Goal: Task Accomplishment & Management: Use online tool/utility

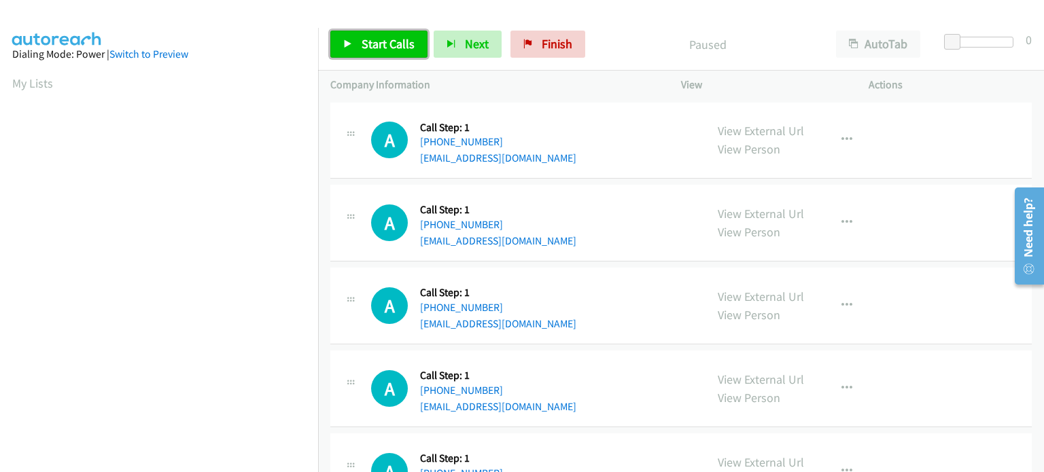
click at [358, 54] on link "Start Calls" at bounding box center [378, 44] width 97 height 27
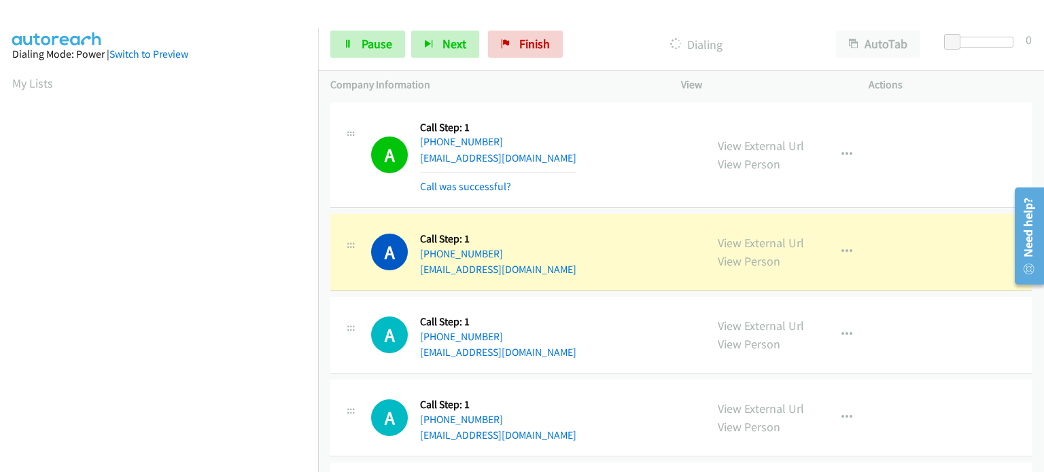
scroll to position [290, 0]
click at [842, 254] on icon "button" at bounding box center [847, 252] width 11 height 11
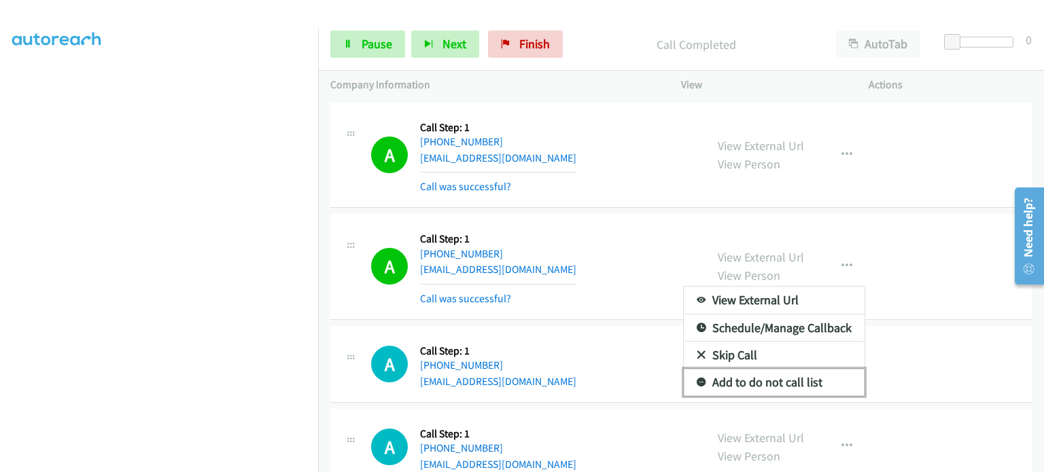
click at [746, 371] on link "Add to do not call list" at bounding box center [774, 382] width 181 height 27
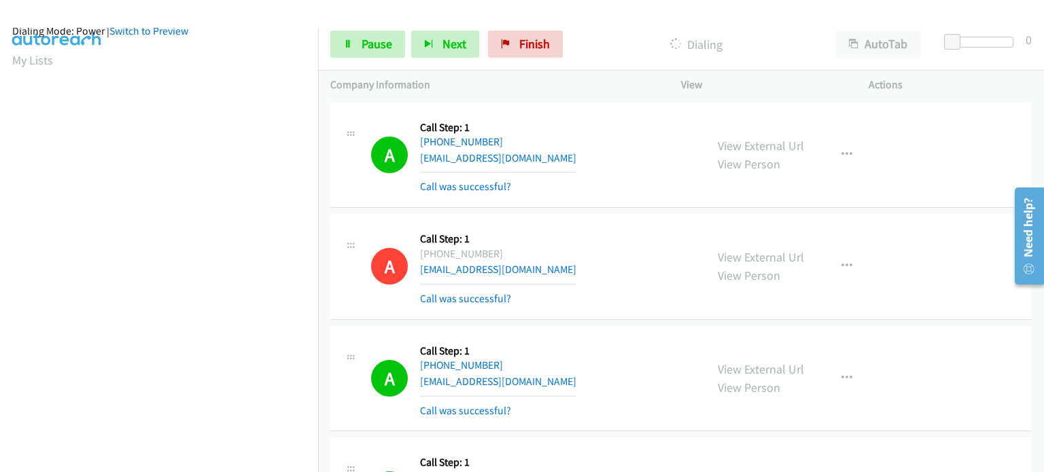
scroll to position [17, 0]
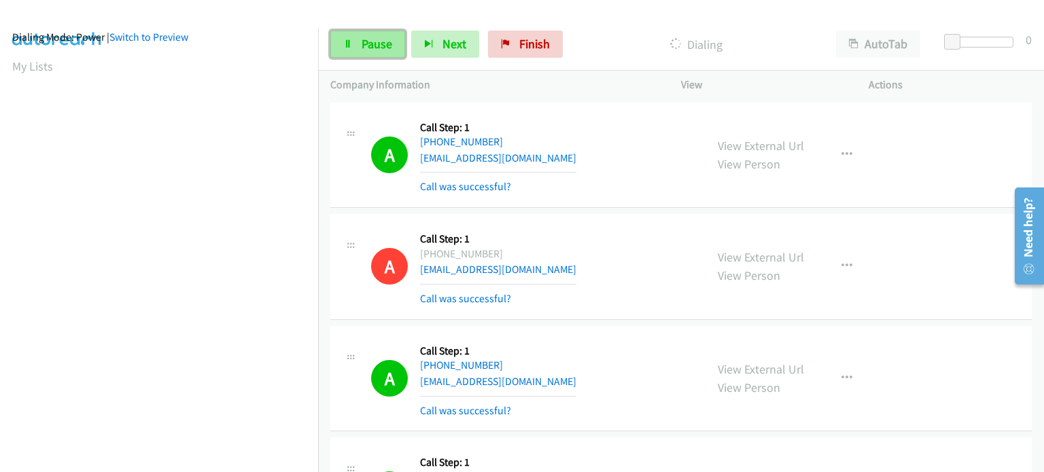
click at [379, 48] on span "Pause" at bounding box center [377, 44] width 31 height 16
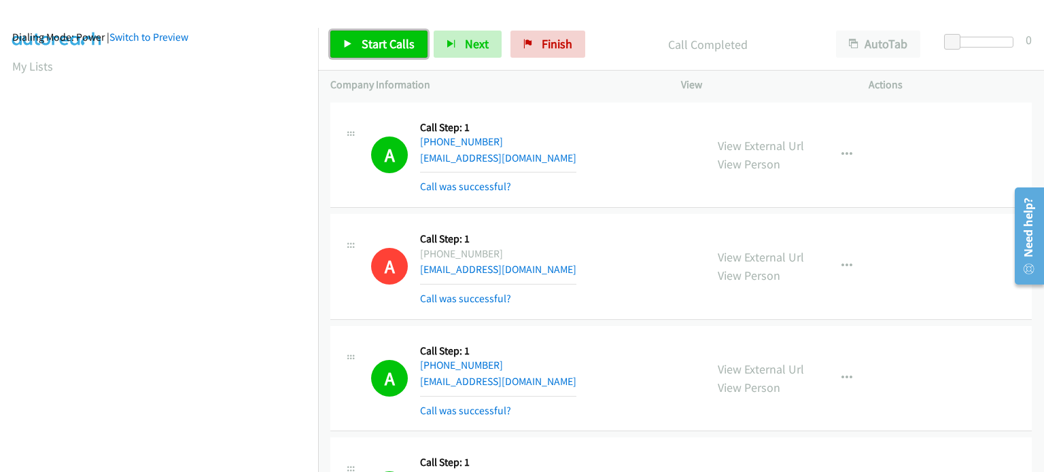
click at [351, 44] on icon at bounding box center [348, 45] width 10 height 10
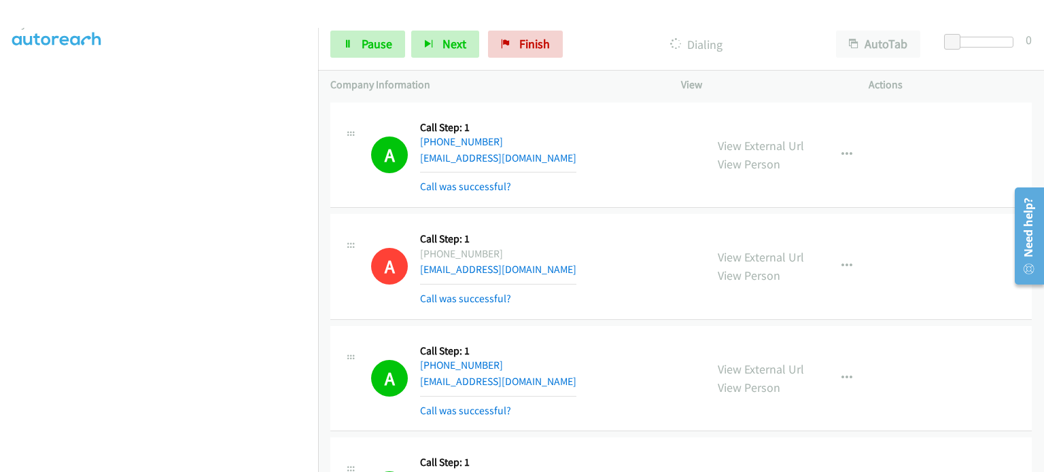
scroll to position [0, 0]
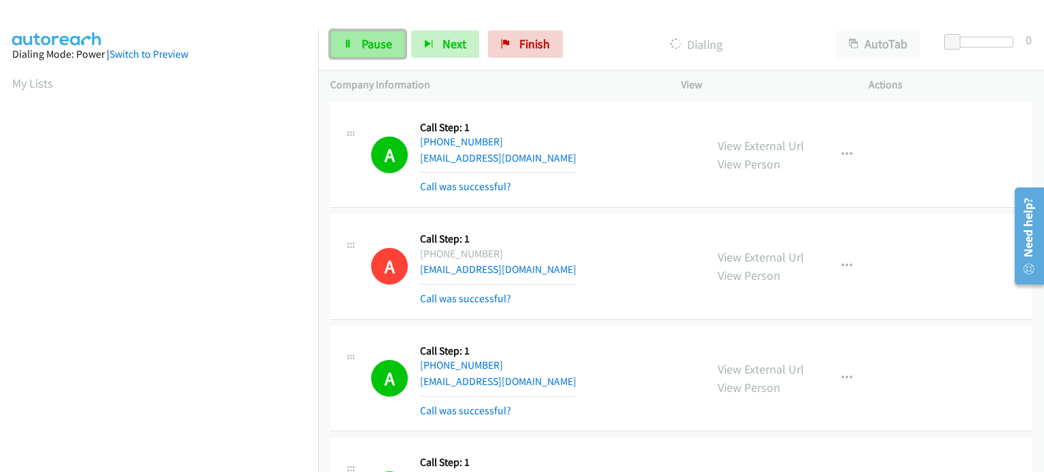
click at [362, 40] on span "Pause" at bounding box center [377, 44] width 31 height 16
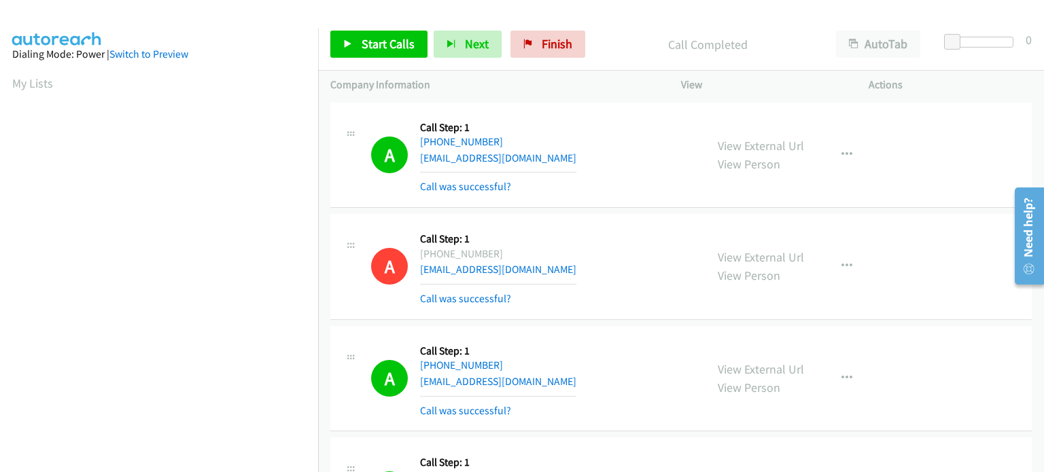
click at [781, 45] on p "Call Completed" at bounding box center [708, 44] width 208 height 18
drag, startPoint x: 928, startPoint y: 296, endPoint x: 650, endPoint y: 156, distance: 311.0
click at [650, 156] on div "A Callback Scheduled Call Step: 1 America/New_York +1 765-470-2525 daphneann200…" at bounding box center [532, 155] width 322 height 81
click at [662, 187] on div "A Callback Scheduled Call Step: 1 America/New_York +1 765-470-2525 daphneann200…" at bounding box center [532, 155] width 322 height 81
click at [389, 37] on span "Start Calls" at bounding box center [388, 44] width 53 height 16
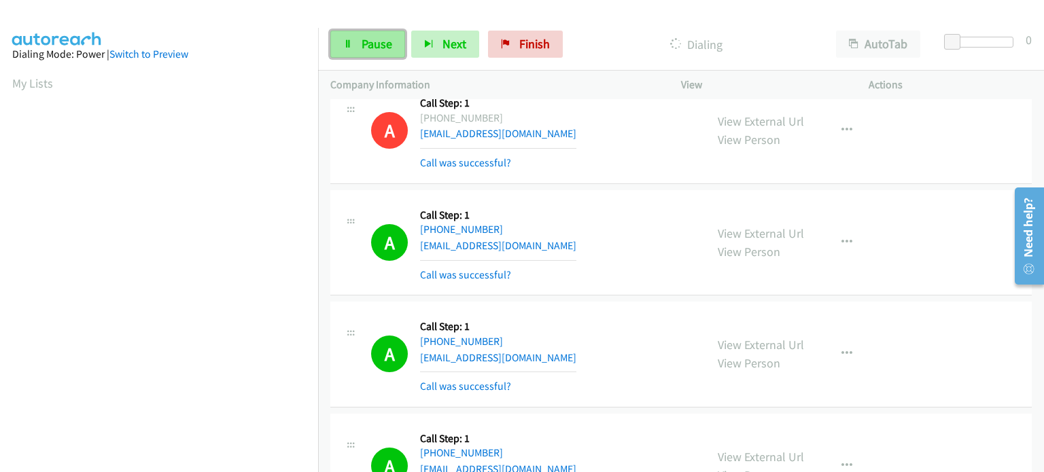
click at [347, 53] on link "Pause" at bounding box center [367, 44] width 75 height 27
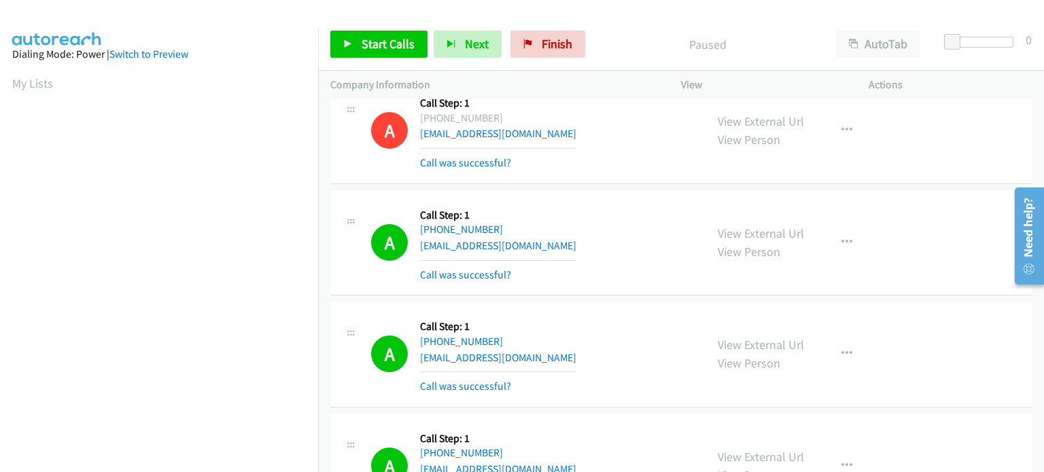
scroll to position [290, 0]
click at [385, 36] on span "Start Calls" at bounding box center [388, 44] width 53 height 16
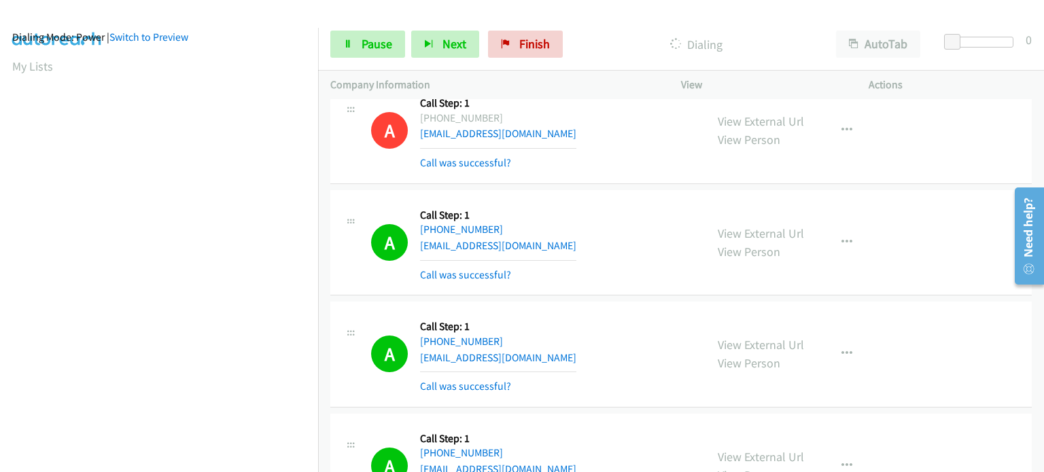
scroll to position [0, 0]
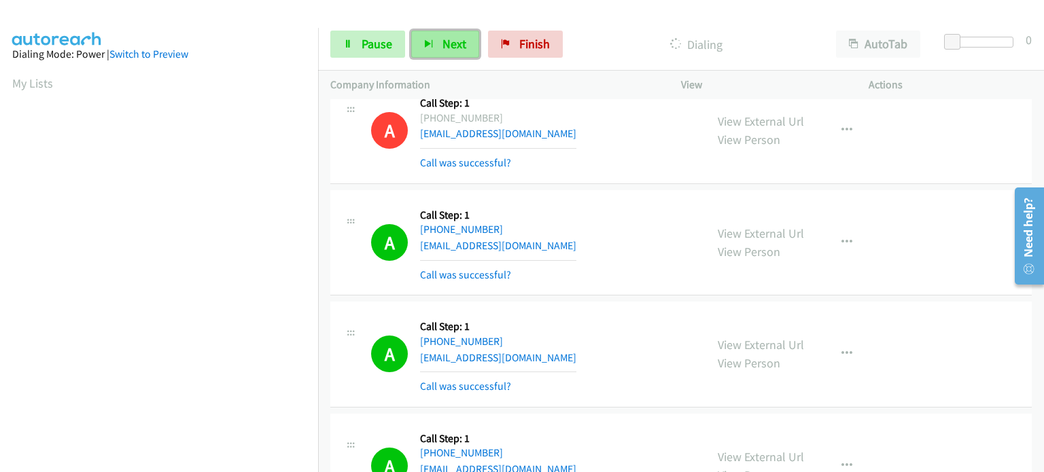
click at [438, 44] on button "Next" at bounding box center [445, 44] width 68 height 27
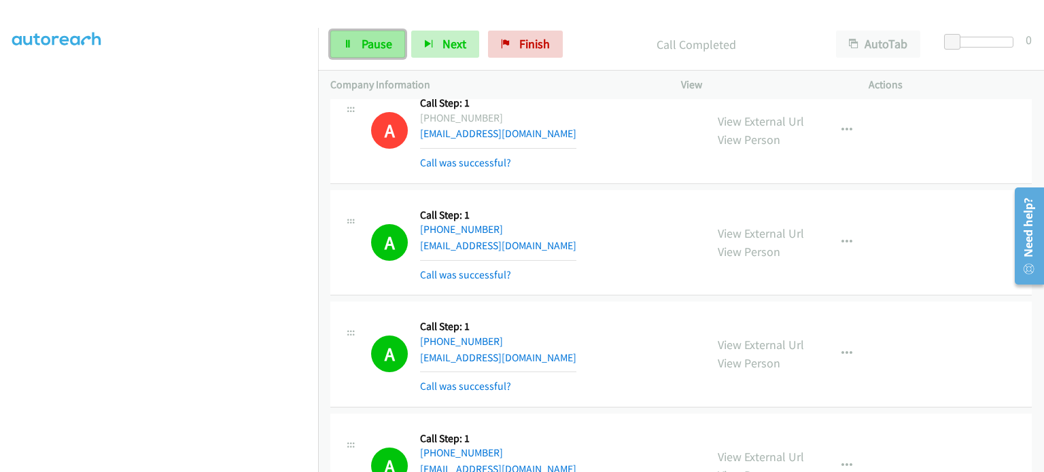
click at [375, 43] on span "Pause" at bounding box center [377, 44] width 31 height 16
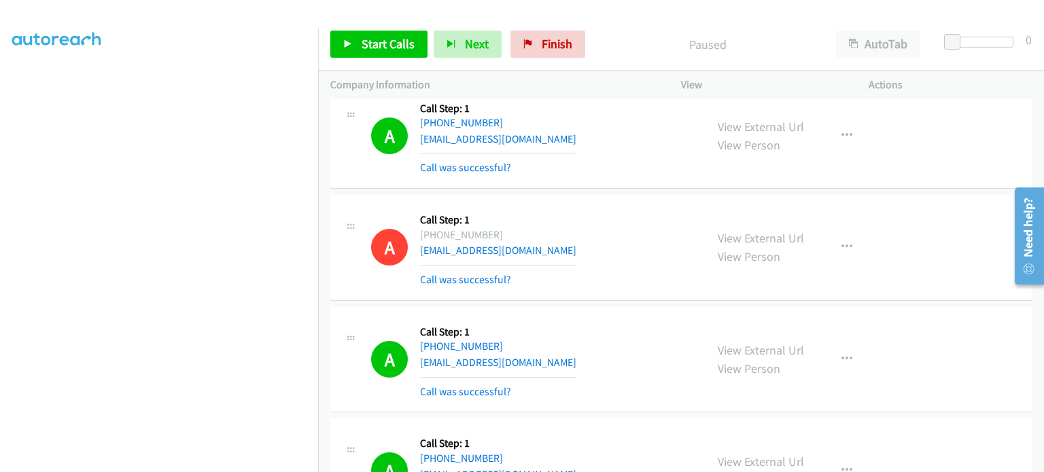
scroll to position [0, 0]
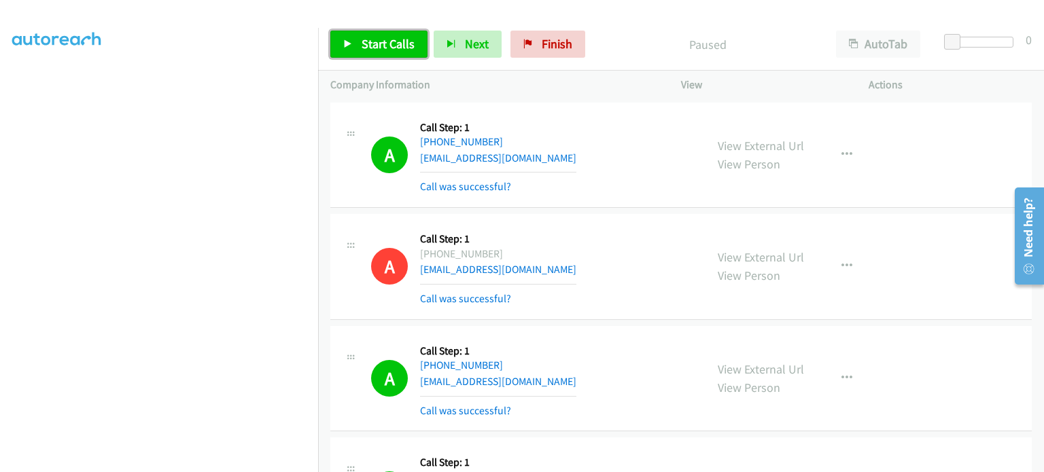
click at [370, 34] on link "Start Calls" at bounding box center [378, 44] width 97 height 27
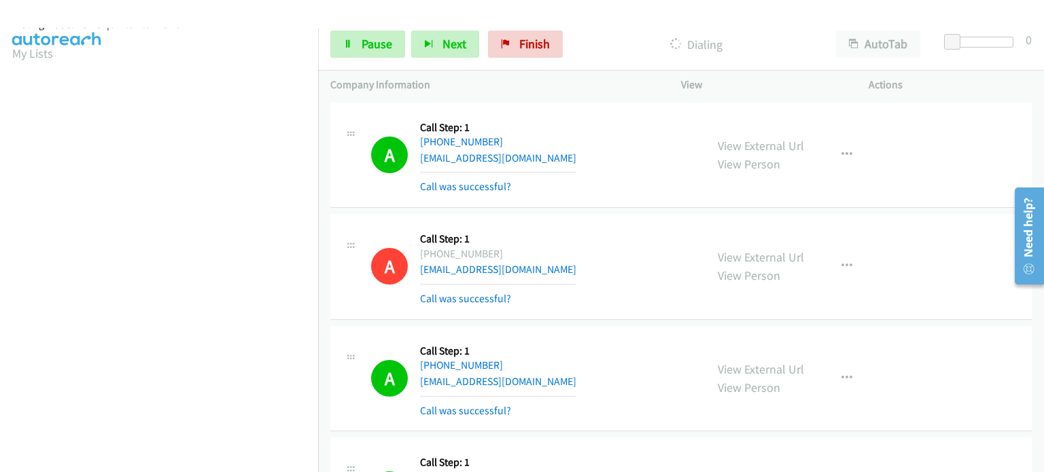
scroll to position [18, 0]
click at [354, 39] on link "Pause" at bounding box center [367, 44] width 75 height 27
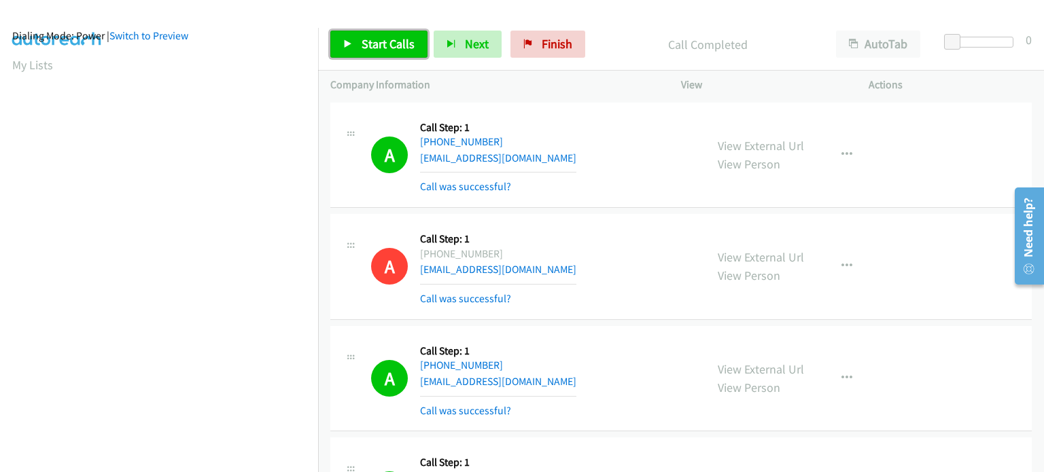
click at [400, 46] on span "Start Calls" at bounding box center [388, 44] width 53 height 16
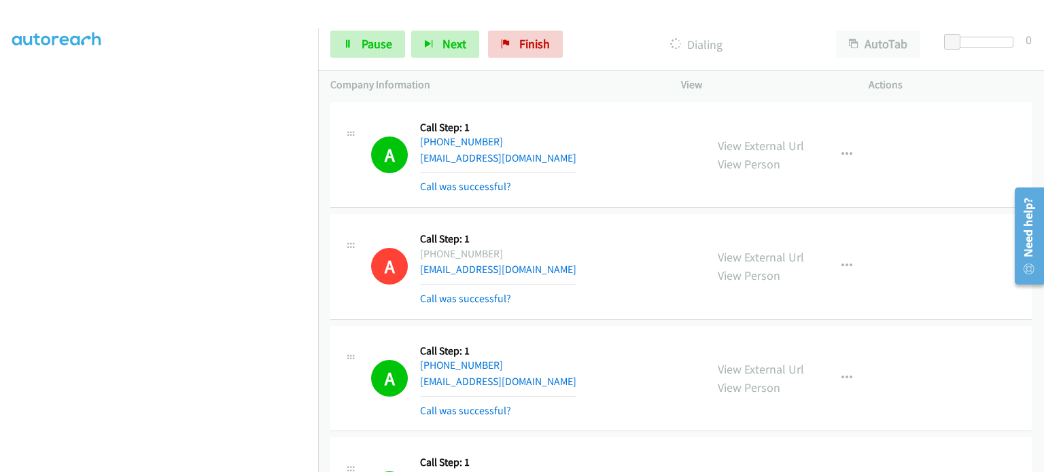
scroll to position [290, 0]
click at [370, 37] on span "Pause" at bounding box center [377, 44] width 31 height 16
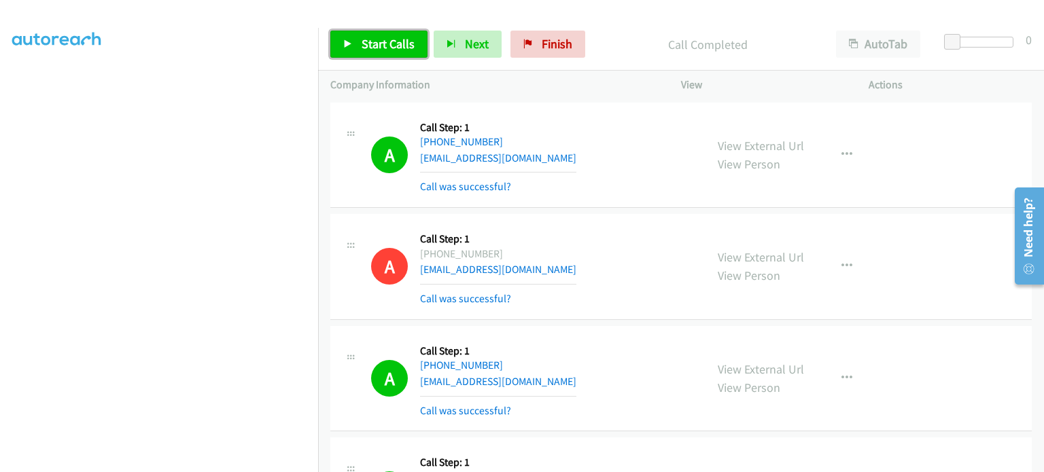
click at [370, 53] on link "Start Calls" at bounding box center [378, 44] width 97 height 27
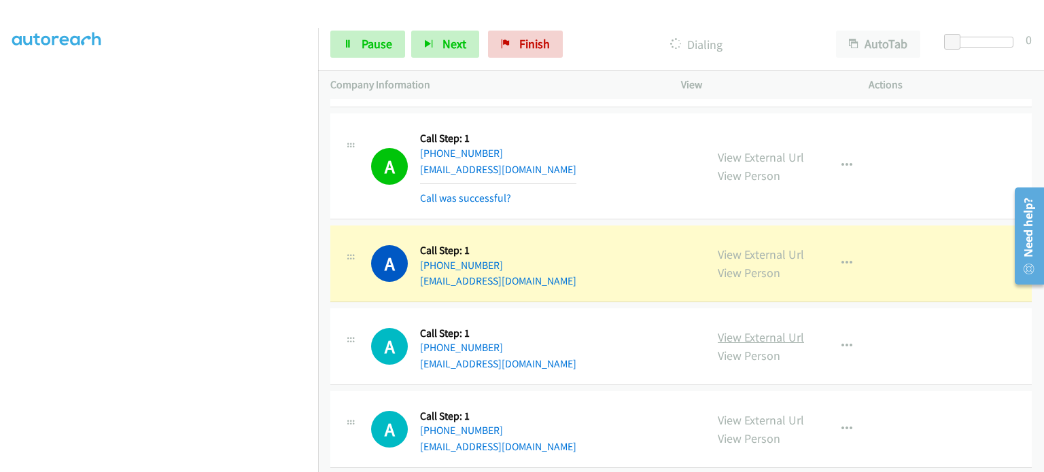
scroll to position [3467, 0]
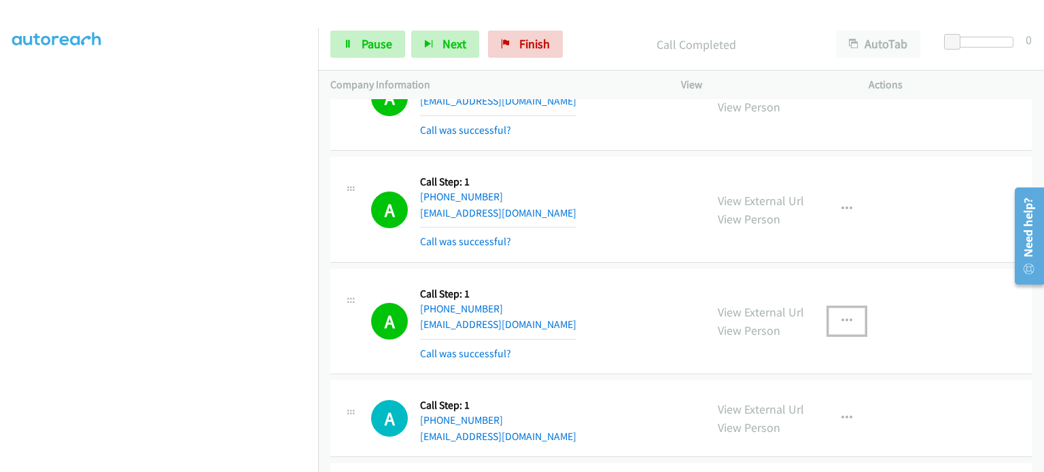
click at [842, 316] on icon "button" at bounding box center [847, 321] width 11 height 11
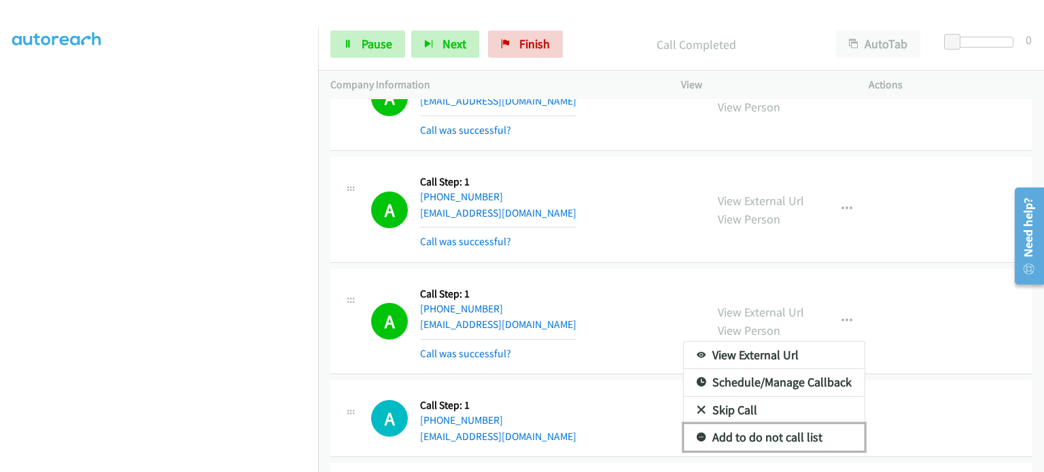
click at [794, 430] on link "Add to do not call list" at bounding box center [774, 437] width 181 height 27
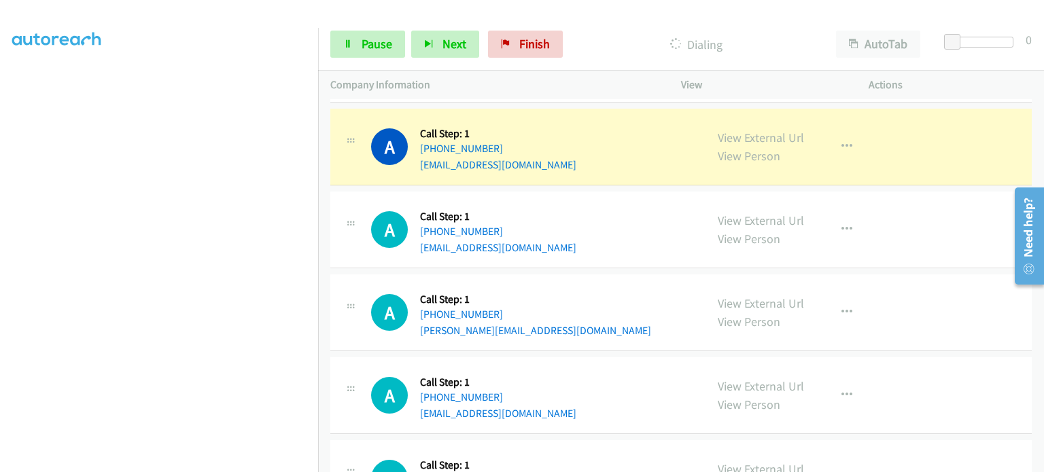
scroll to position [0, 0]
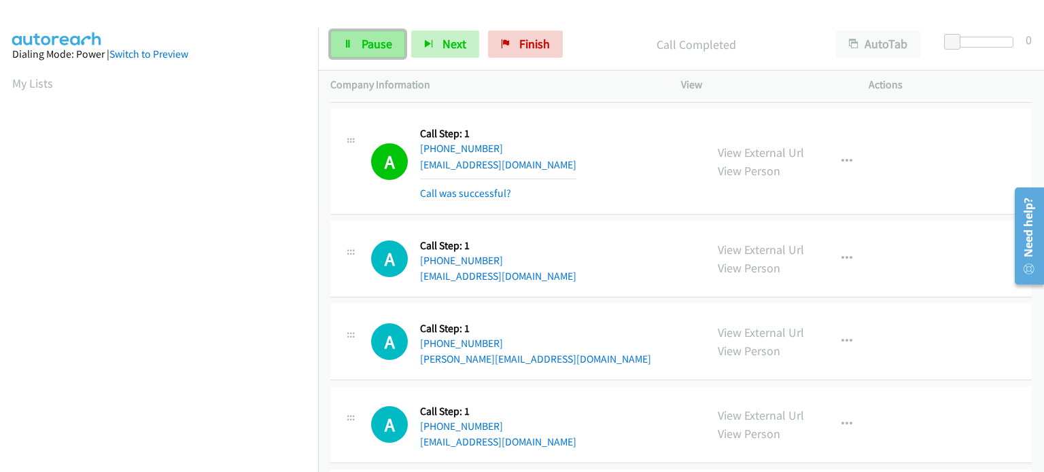
click at [360, 44] on link "Pause" at bounding box center [367, 44] width 75 height 27
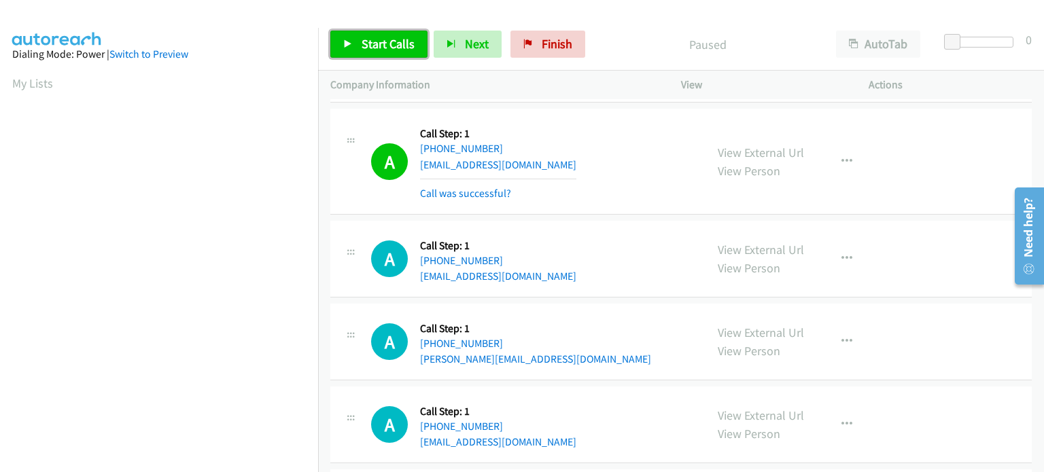
click at [375, 48] on span "Start Calls" at bounding box center [388, 44] width 53 height 16
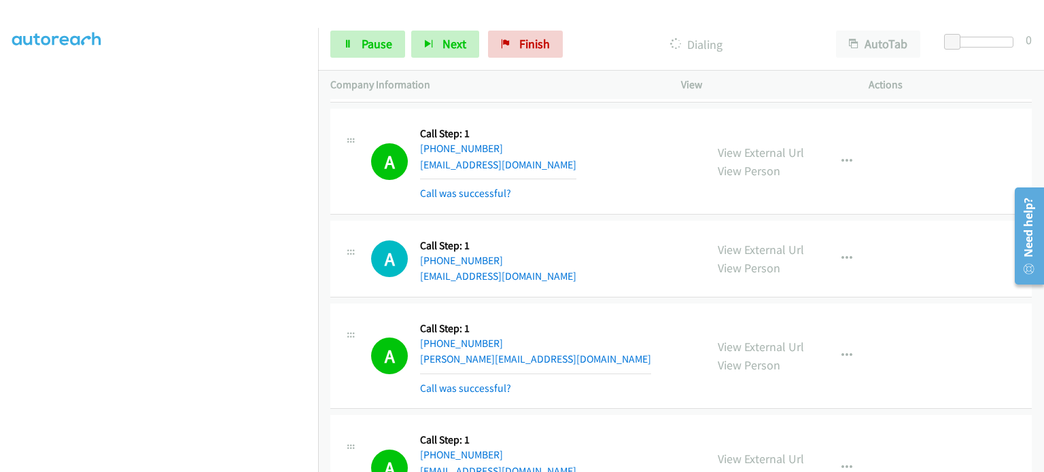
scroll to position [290, 0]
click at [358, 48] on link "Pause" at bounding box center [367, 44] width 75 height 27
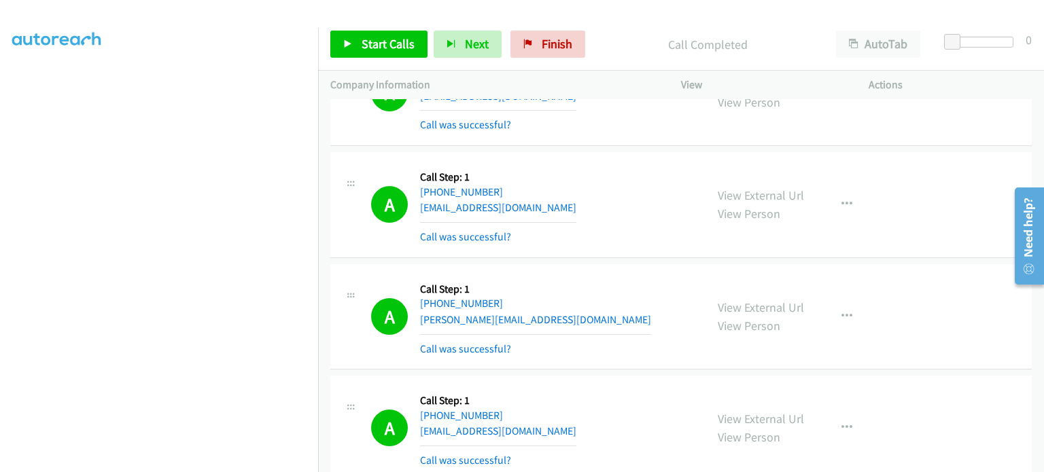
drag, startPoint x: 256, startPoint y: 448, endPoint x: 660, endPoint y: 120, distance: 520.9
click at [660, 120] on div "A Callback Scheduled Call Step: 1 America/Denver +1 915-777-1231 chrisconejo48@…" at bounding box center [532, 92] width 322 height 81
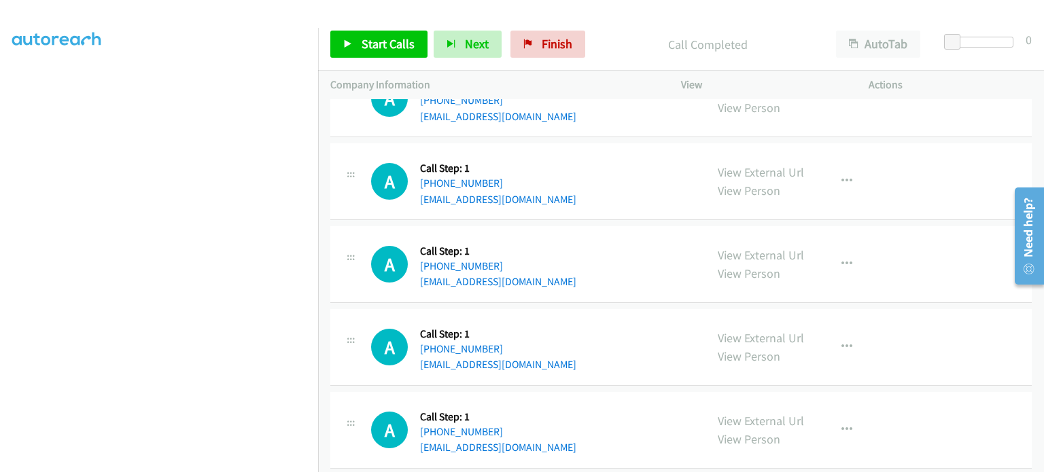
scroll to position [4658, 0]
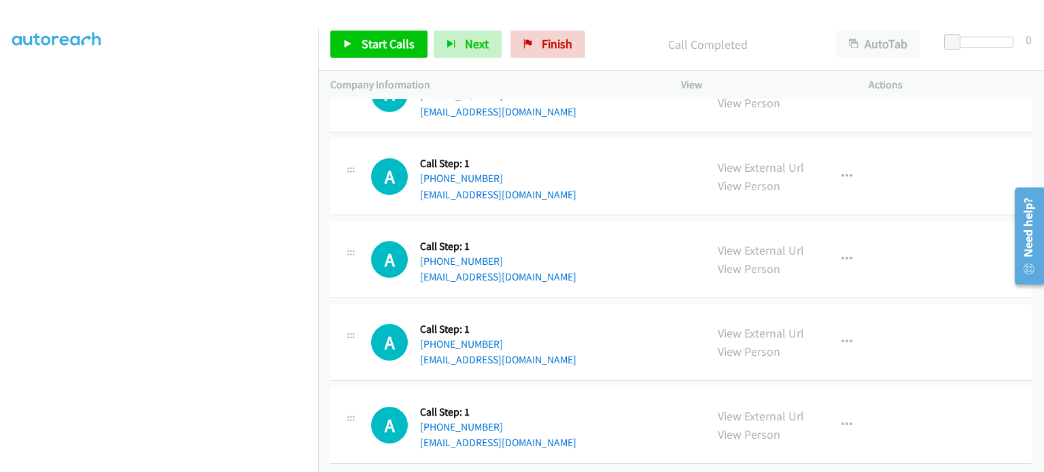
drag, startPoint x: 363, startPoint y: 423, endPoint x: 460, endPoint y: 368, distance: 112.0
drag, startPoint x: 460, startPoint y: 368, endPoint x: 642, endPoint y: 176, distance: 264.4
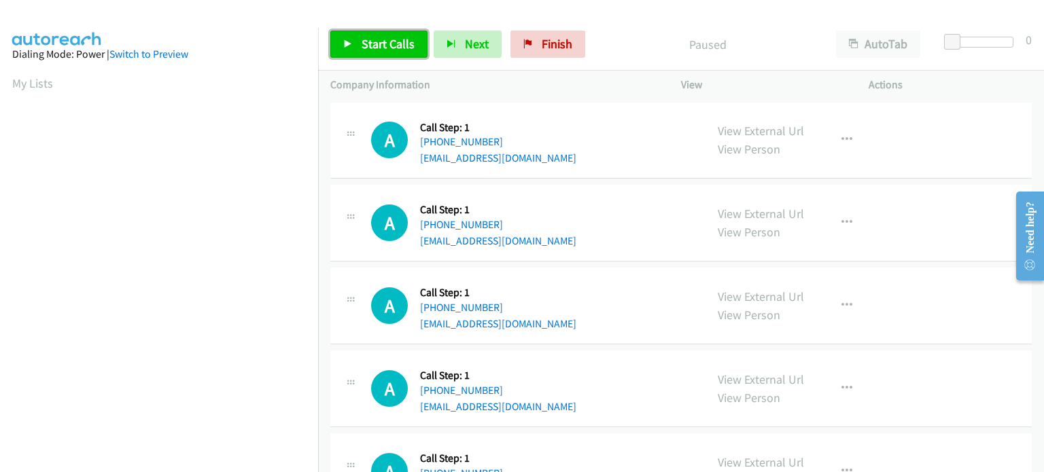
click at [355, 43] on link "Start Calls" at bounding box center [378, 44] width 97 height 27
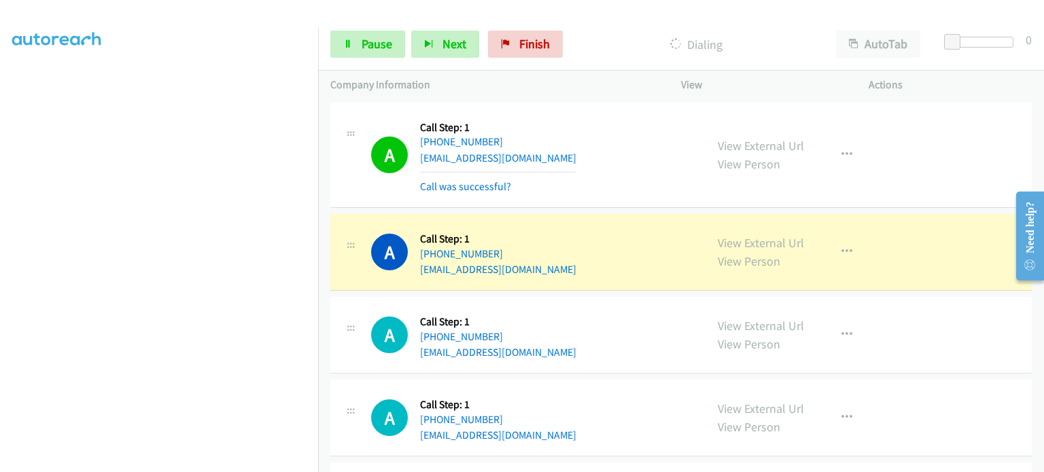
scroll to position [85, 0]
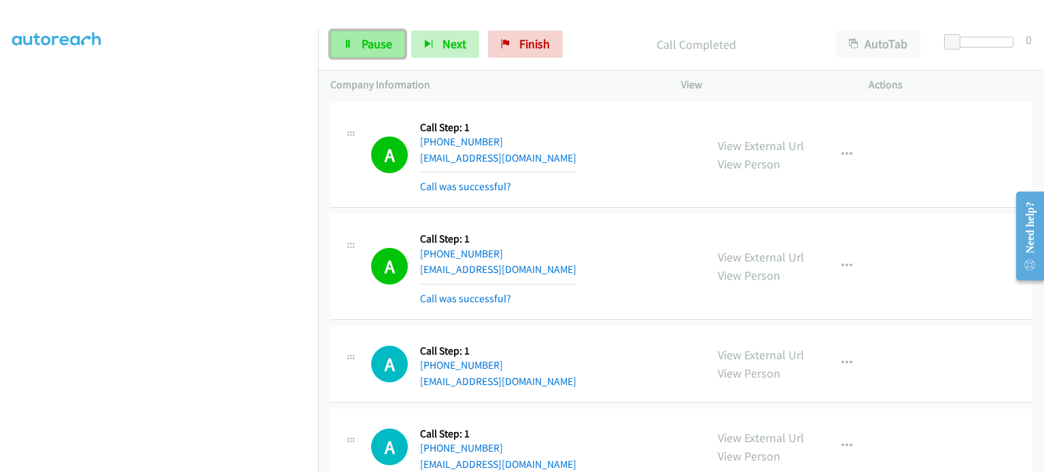
click at [356, 37] on link "Pause" at bounding box center [367, 44] width 75 height 27
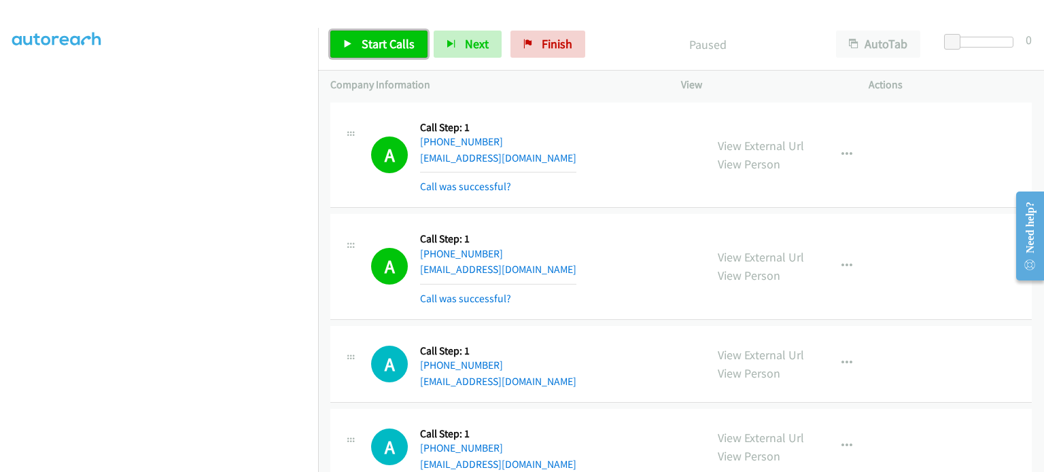
click at [359, 43] on link "Start Calls" at bounding box center [378, 44] width 97 height 27
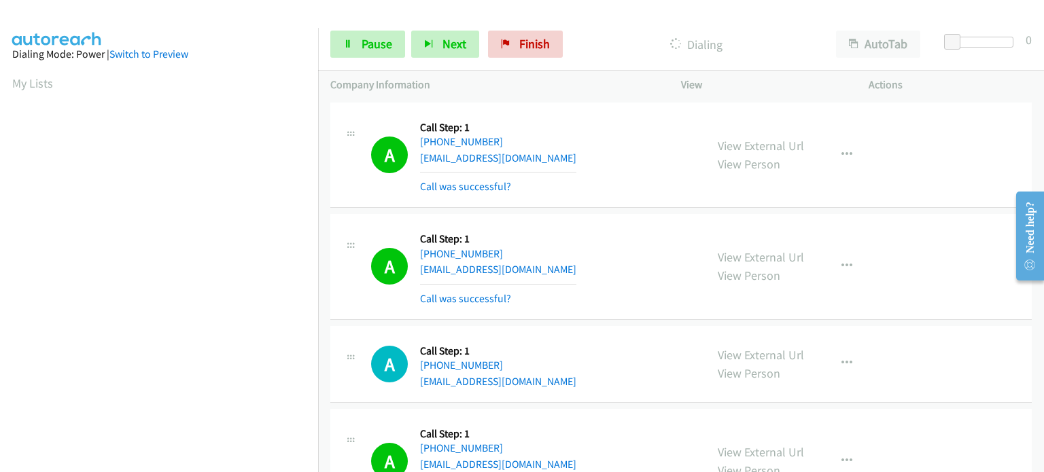
scroll to position [290, 0]
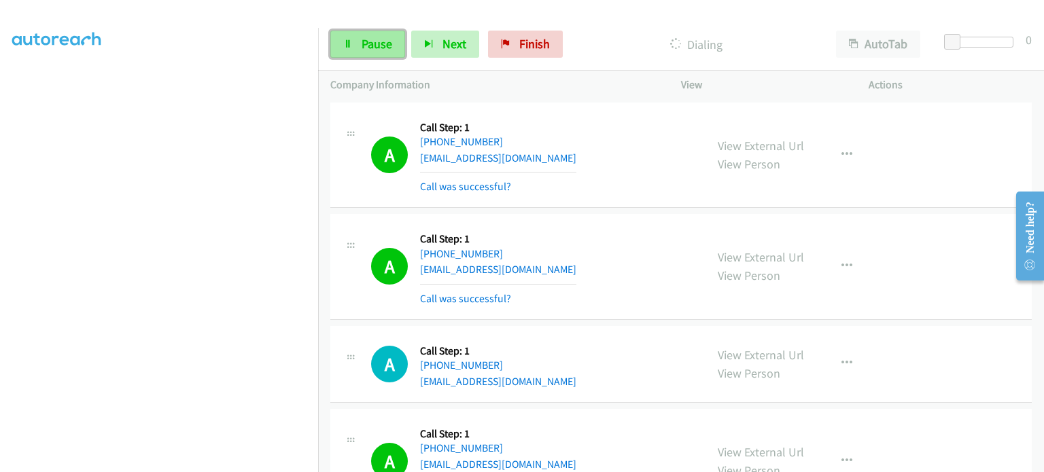
click at [353, 54] on link "Pause" at bounding box center [367, 44] width 75 height 27
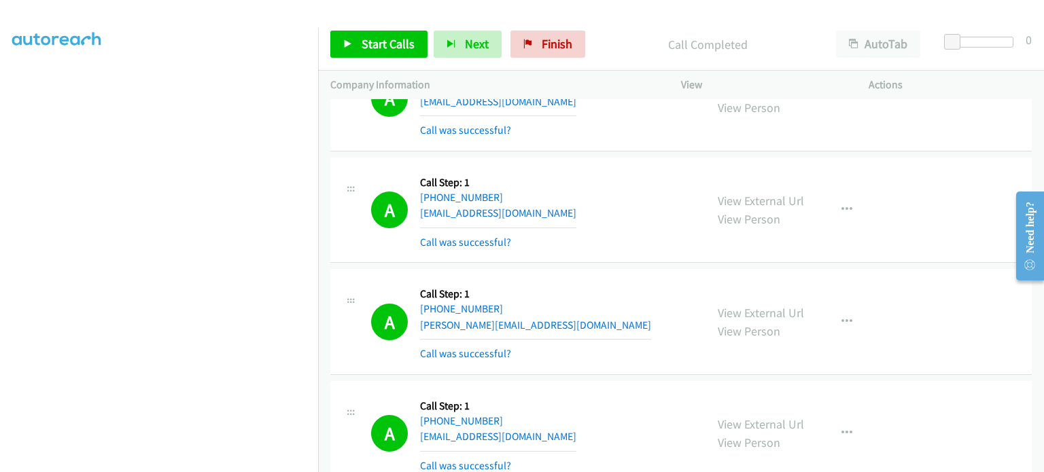
scroll to position [680, 0]
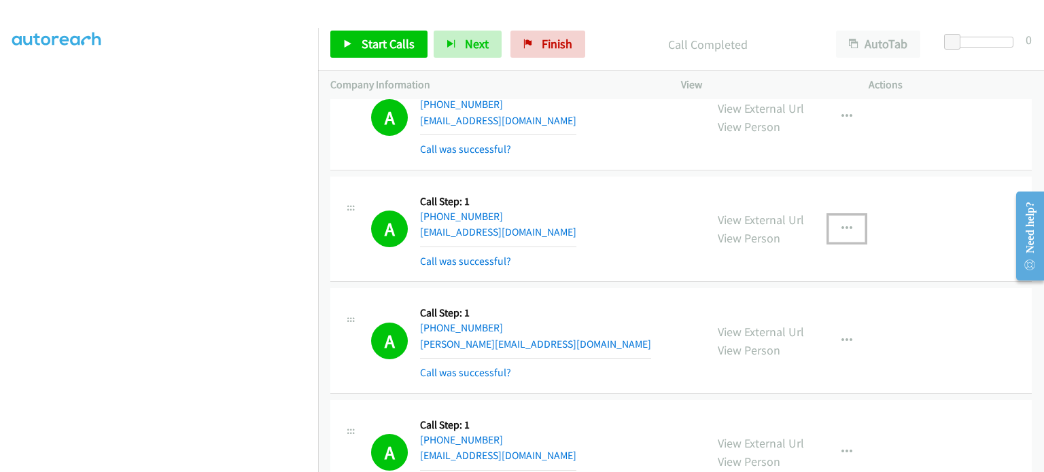
click at [842, 224] on icon "button" at bounding box center [847, 229] width 11 height 11
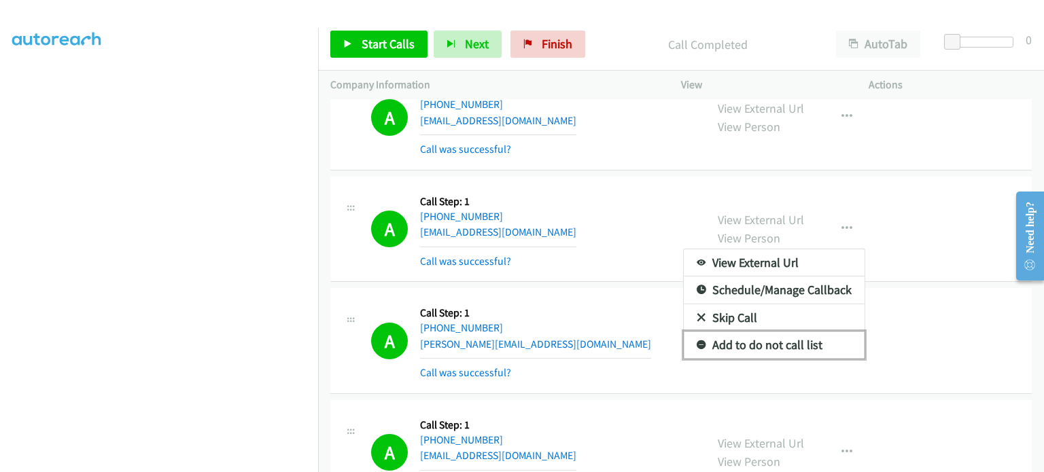
click at [807, 342] on link "Add to do not call list" at bounding box center [774, 345] width 181 height 27
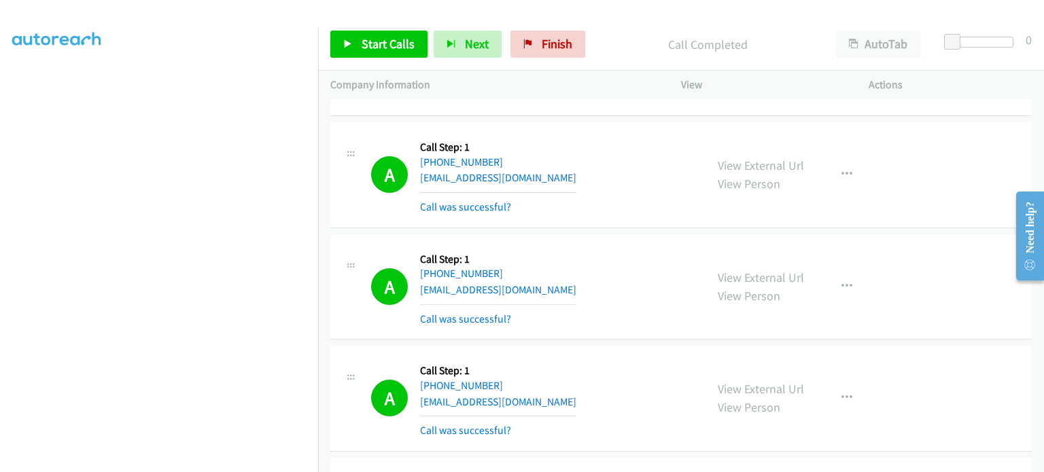
scroll to position [1224, 0]
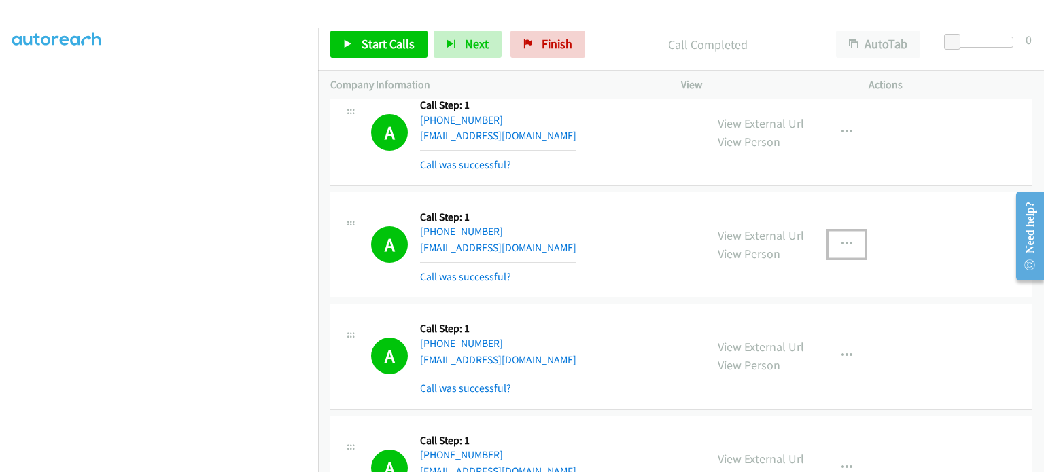
click at [842, 240] on icon "button" at bounding box center [847, 244] width 11 height 11
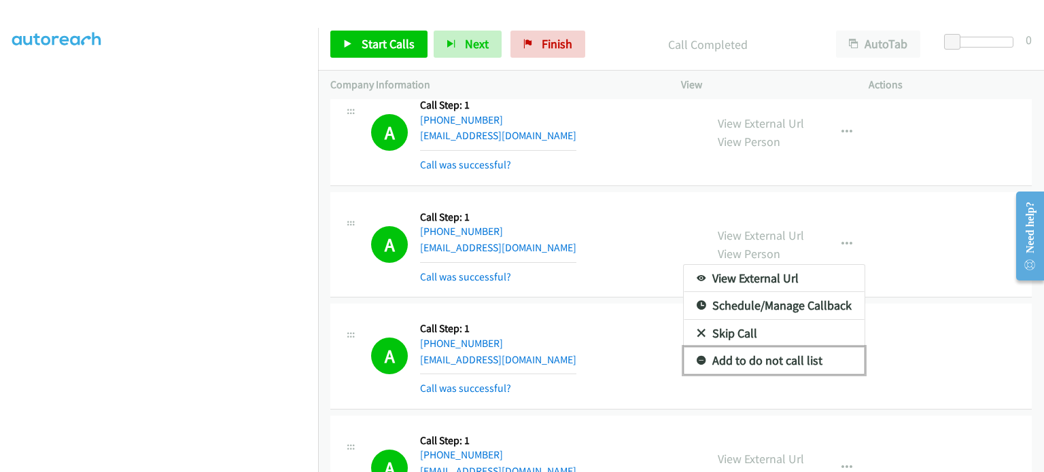
click at [757, 362] on link "Add to do not call list" at bounding box center [774, 360] width 181 height 27
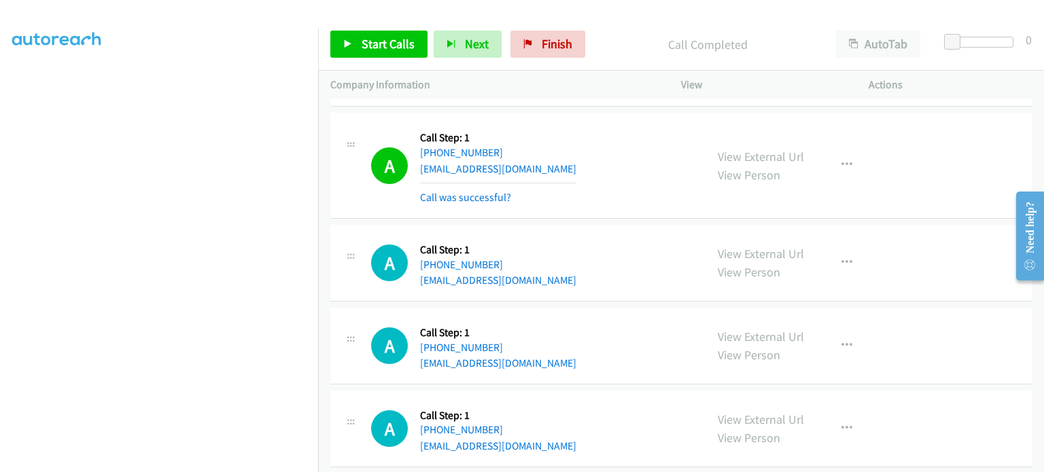
scroll to position [1631, 0]
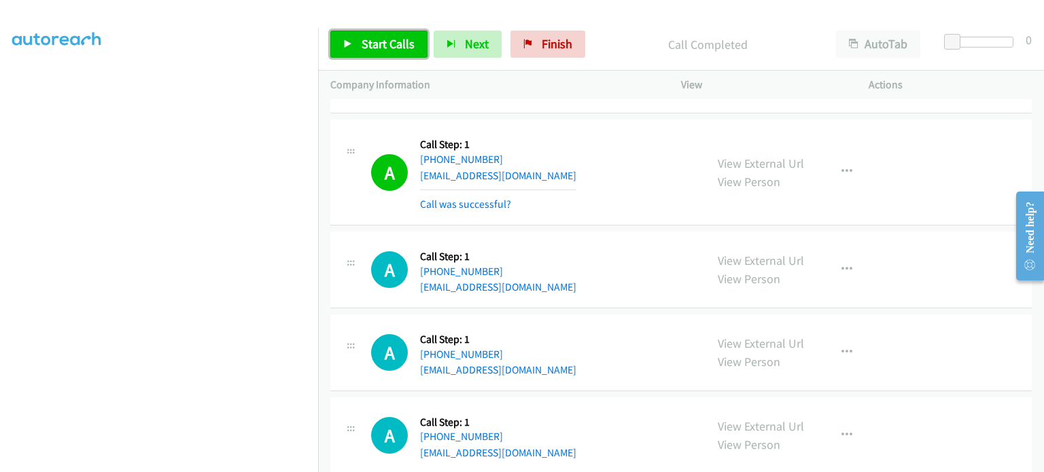
click at [353, 39] on link "Start Calls" at bounding box center [378, 44] width 97 height 27
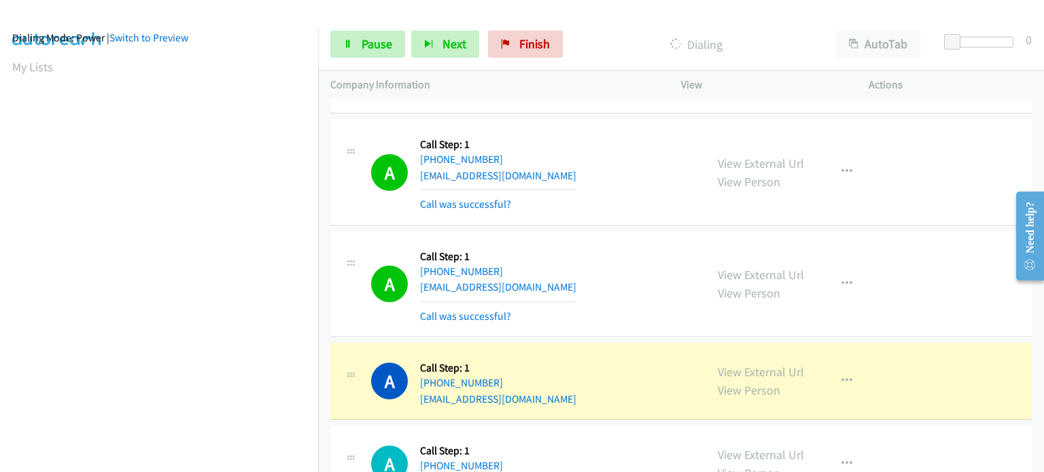
scroll to position [0, 0]
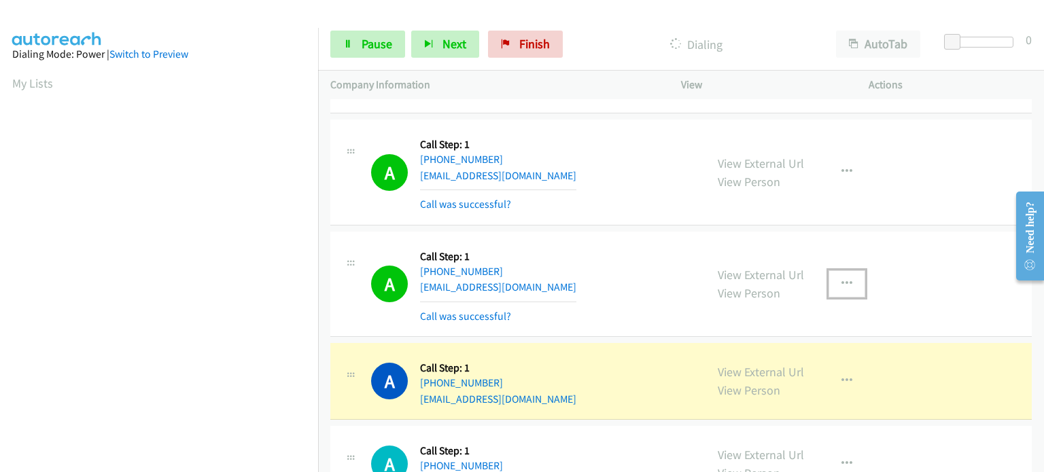
click at [842, 279] on icon "button" at bounding box center [847, 284] width 11 height 11
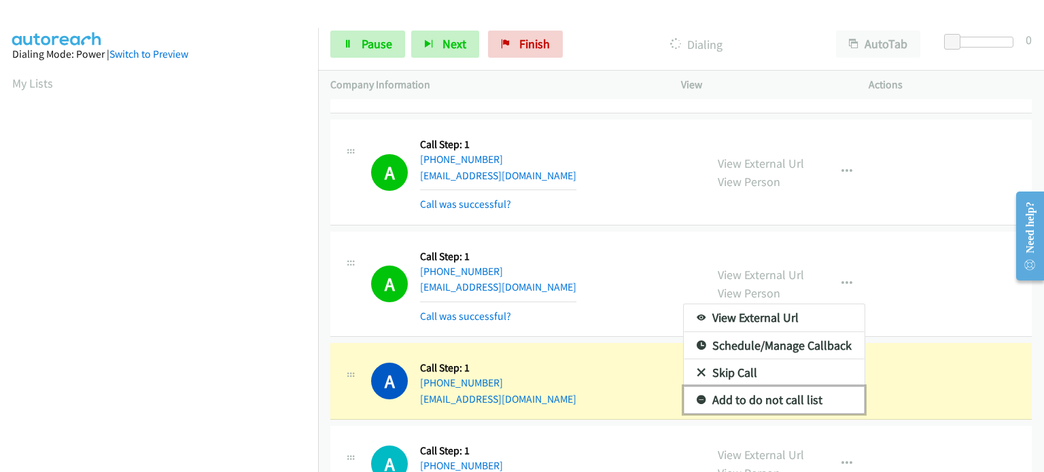
click at [816, 389] on link "Add to do not call list" at bounding box center [774, 400] width 181 height 27
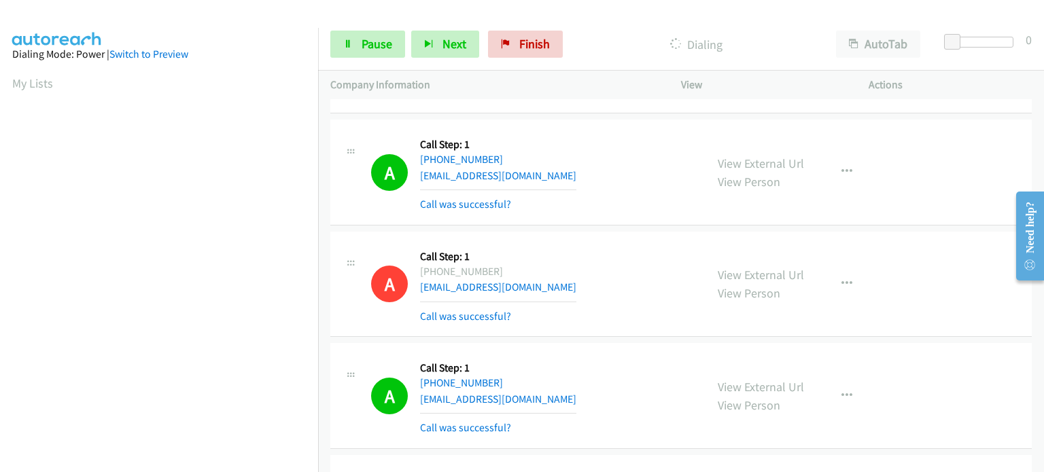
scroll to position [290, 0]
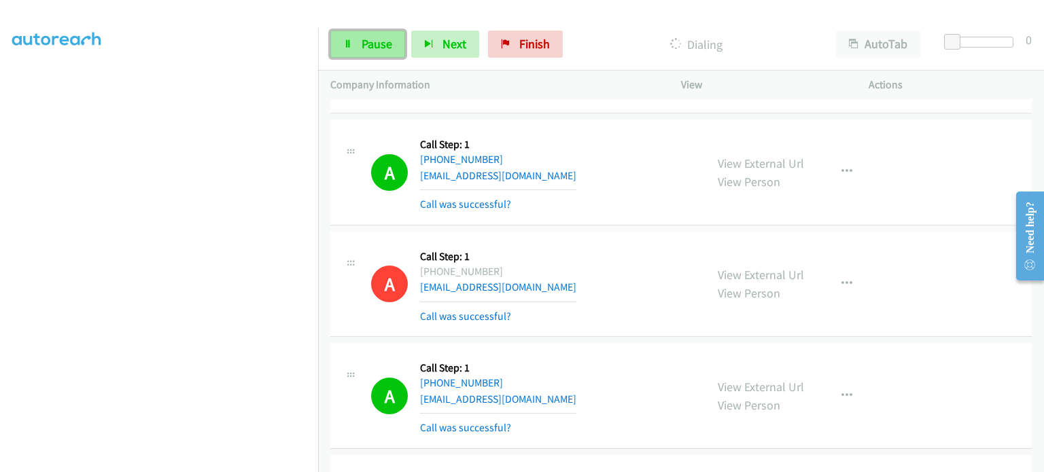
drag, startPoint x: 381, startPoint y: 43, endPoint x: 371, endPoint y: 54, distance: 15.4
click at [381, 43] on span "Pause" at bounding box center [377, 44] width 31 height 16
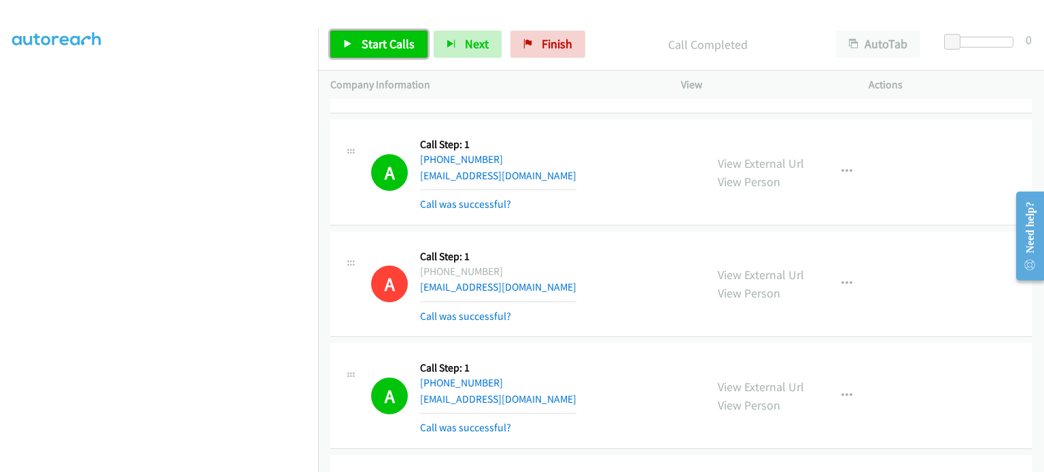
click at [378, 39] on span "Start Calls" at bounding box center [388, 44] width 53 height 16
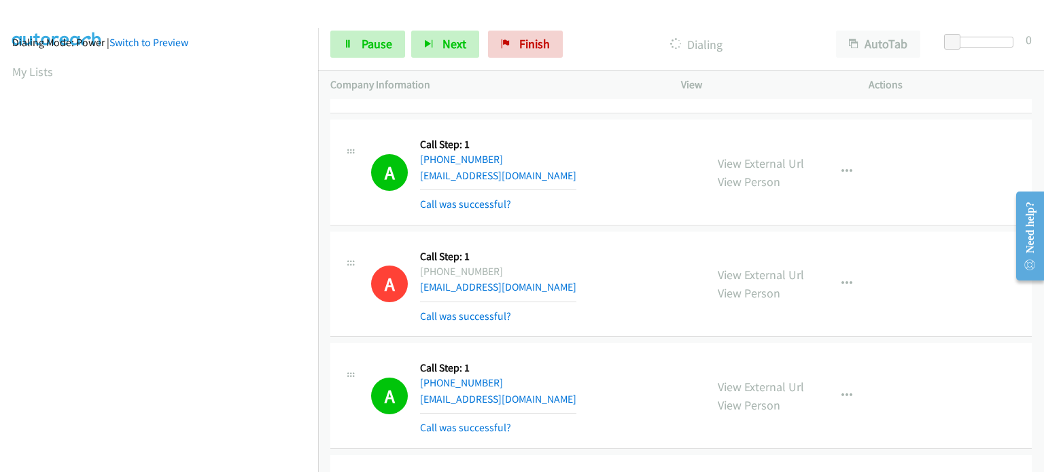
scroll to position [0, 0]
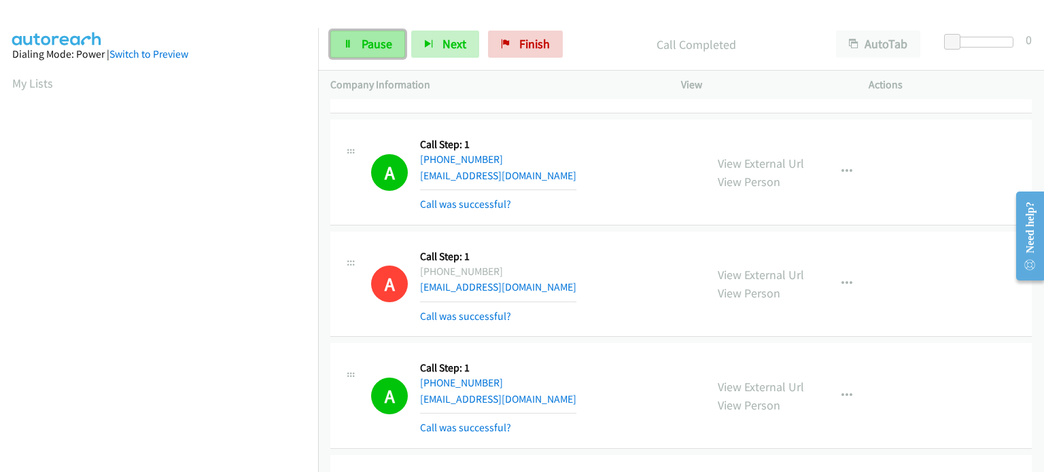
click at [350, 43] on icon at bounding box center [348, 45] width 10 height 10
